Goal: Information Seeking & Learning: Find specific fact

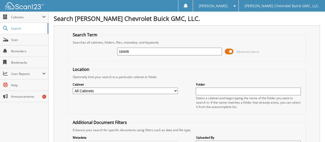
type input "16446"
drag, startPoint x: 100, startPoint y: 88, endPoint x: 106, endPoint y: 92, distance: 7.1
click at [101, 89] on select "All Cabinets ACCOUNTS PAYABLE CAR DEALS EXTENDED WARRANTY & 3M PARTS SERVICE RO…" at bounding box center [125, 90] width 105 height 6
select select "32629"
click at [73, 87] on select "All Cabinets ACCOUNTS PAYABLE CAR DEALS EXTENDED WARRANTY & 3M PARTS SERVICE RO…" at bounding box center [125, 90] width 105 height 6
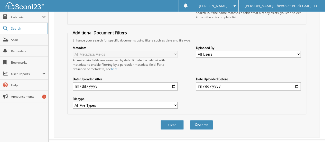
scroll to position [95, 0]
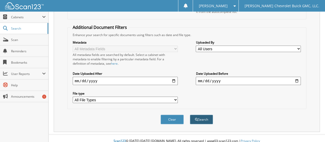
click at [203, 114] on button "Search" at bounding box center [201, 119] width 23 height 10
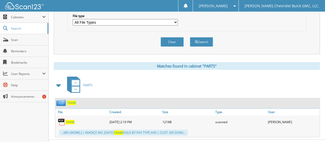
scroll to position [176, 0]
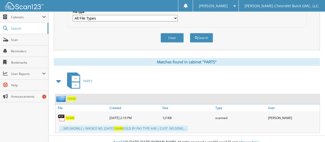
click at [72, 115] on span "16446" at bounding box center [69, 117] width 9 height 4
